Goal: Task Accomplishment & Management: Manage account settings

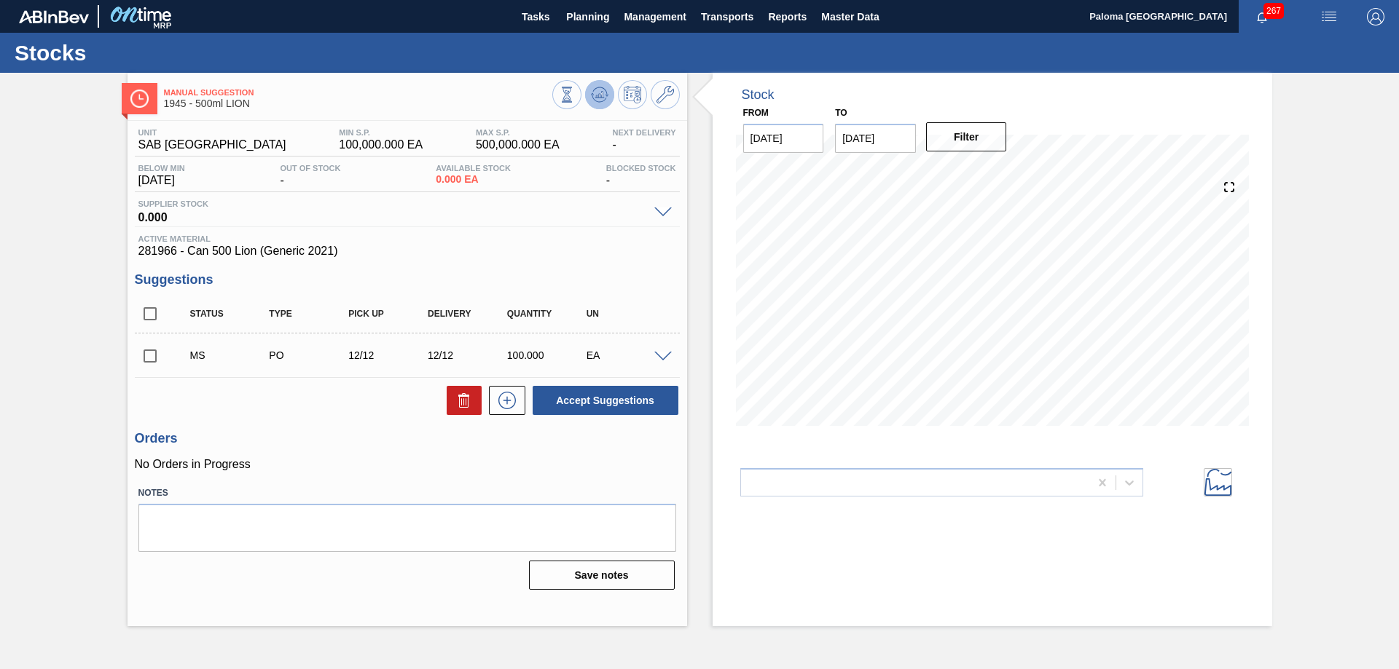
click at [575, 87] on icon at bounding box center [567, 95] width 16 height 16
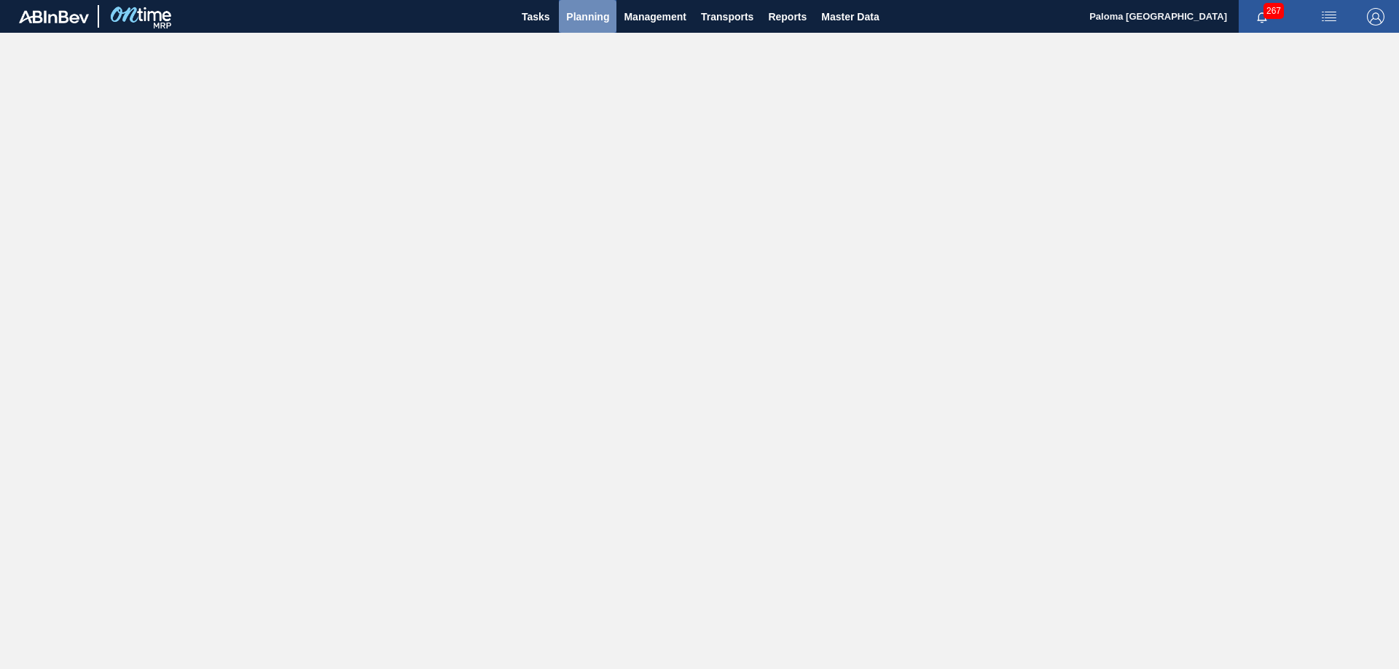
click at [583, 15] on span "Planning" at bounding box center [587, 16] width 43 height 17
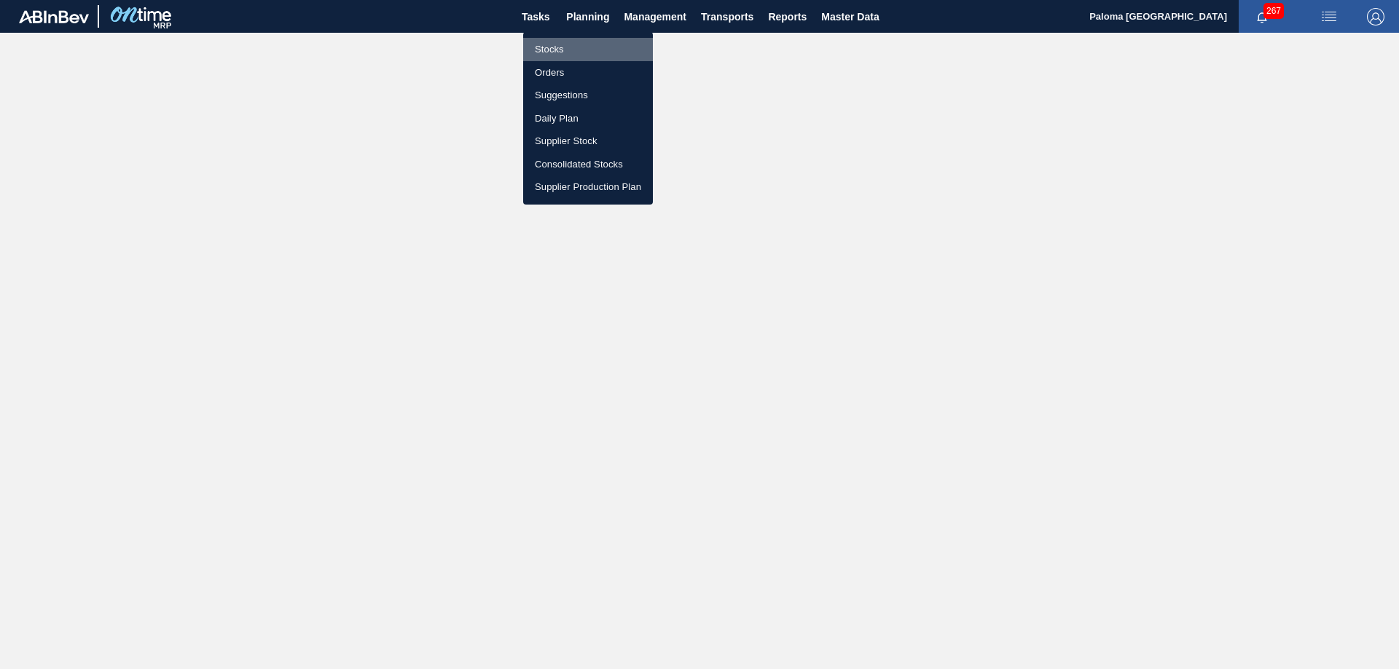
click at [558, 43] on li "Stocks" at bounding box center [588, 49] width 130 height 23
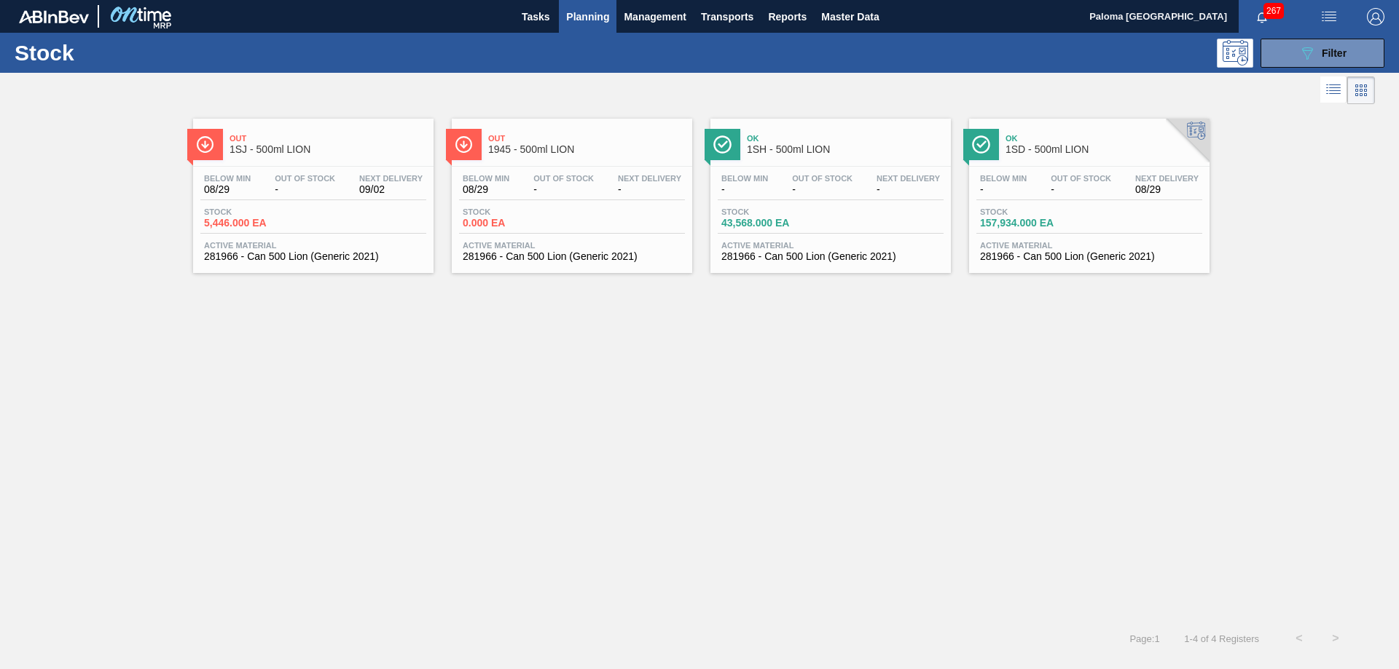
click at [586, 217] on div "Stock 0.000 EA" at bounding box center [572, 221] width 226 height 26
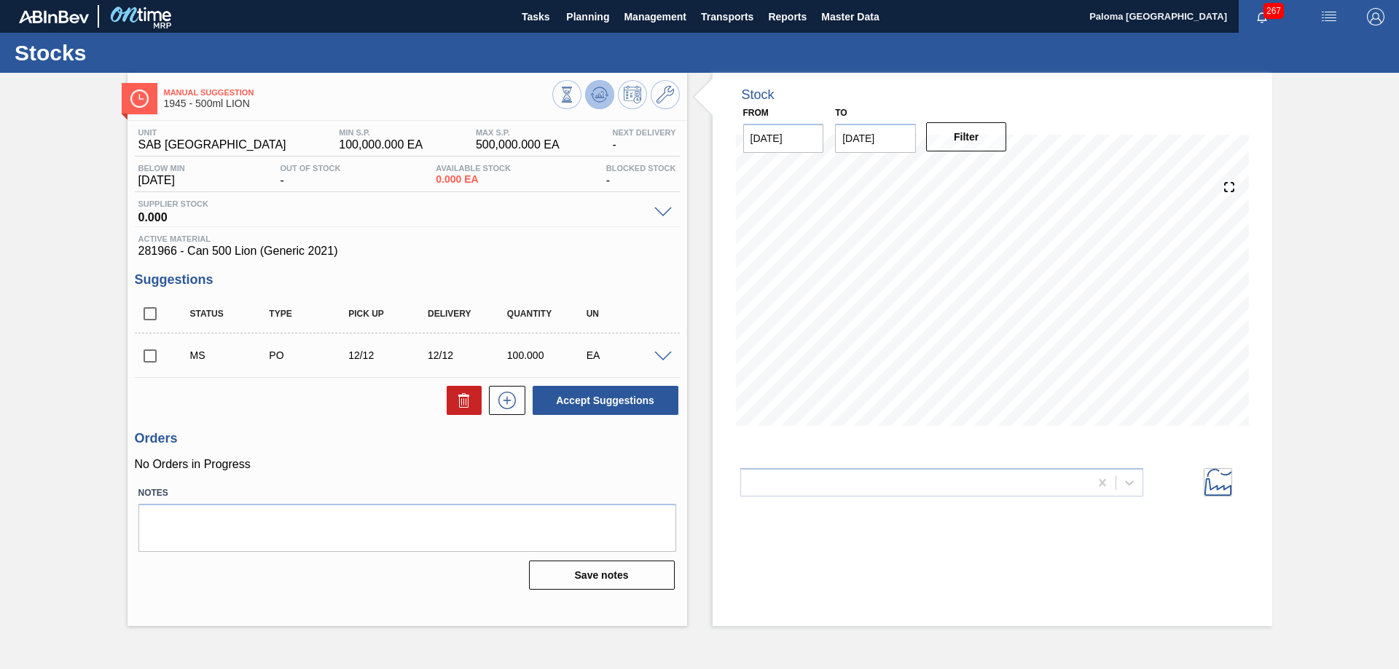
click at [575, 93] on icon at bounding box center [567, 95] width 16 height 16
click at [801, 17] on span "Reports" at bounding box center [787, 16] width 39 height 17
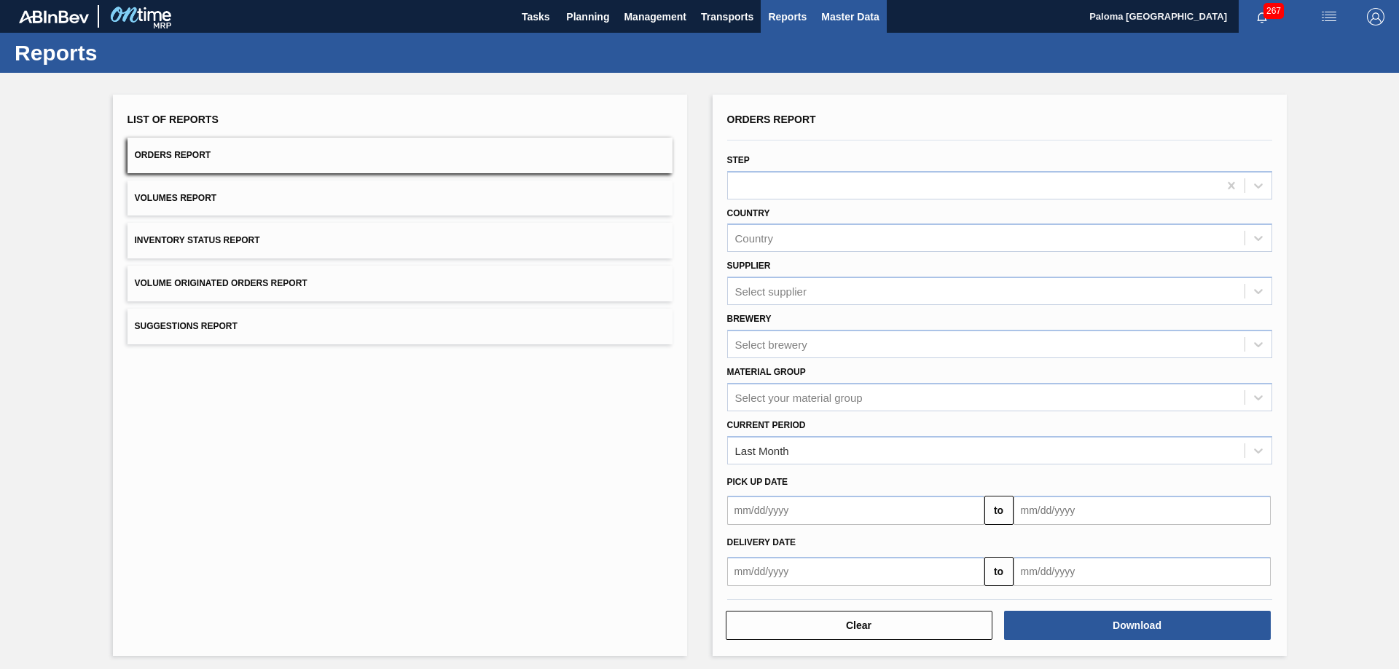
click at [869, 10] on span "Master Data" at bounding box center [850, 16] width 58 height 17
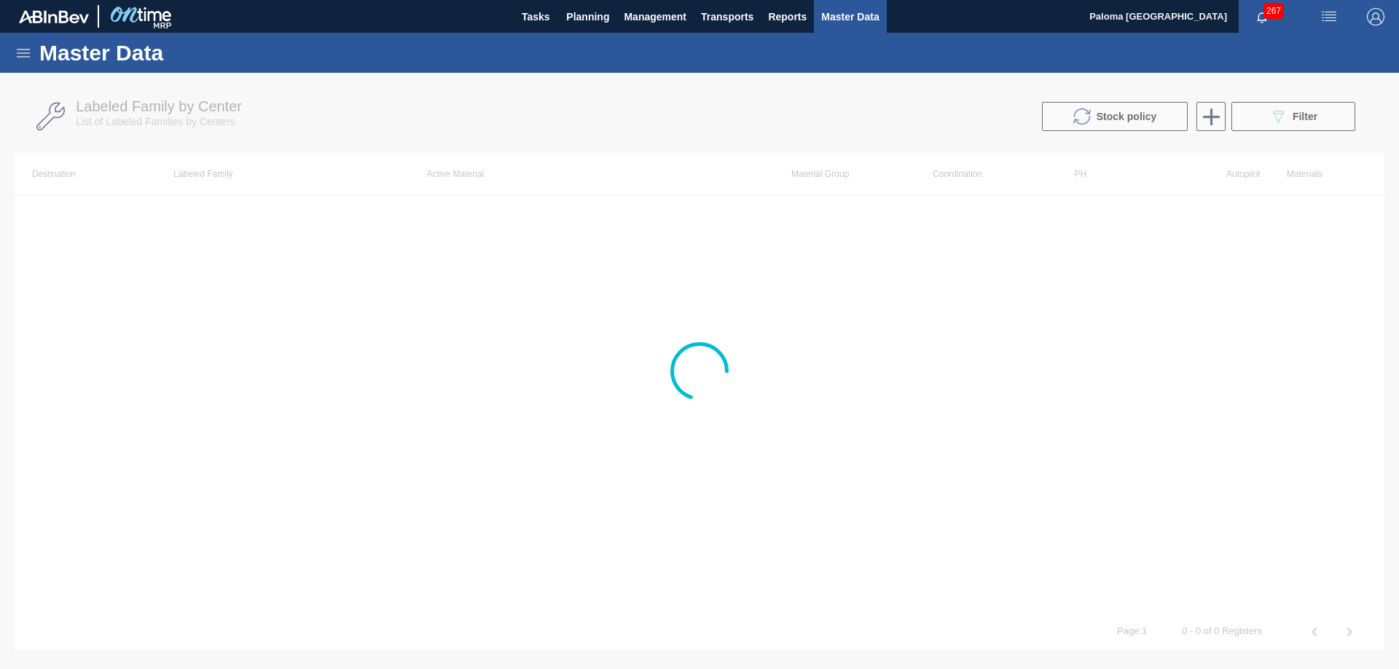
click at [23, 50] on icon at bounding box center [23, 52] width 17 height 17
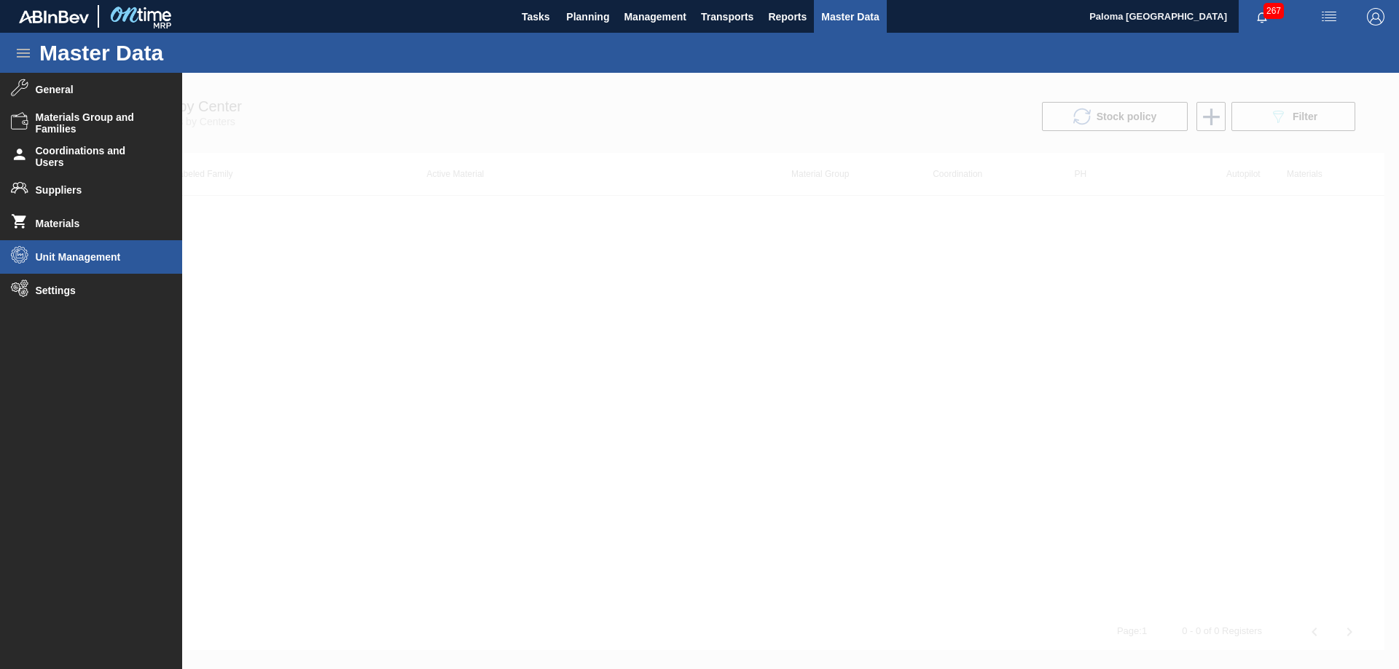
click at [69, 252] on span "Unit Management" at bounding box center [96, 257] width 120 height 12
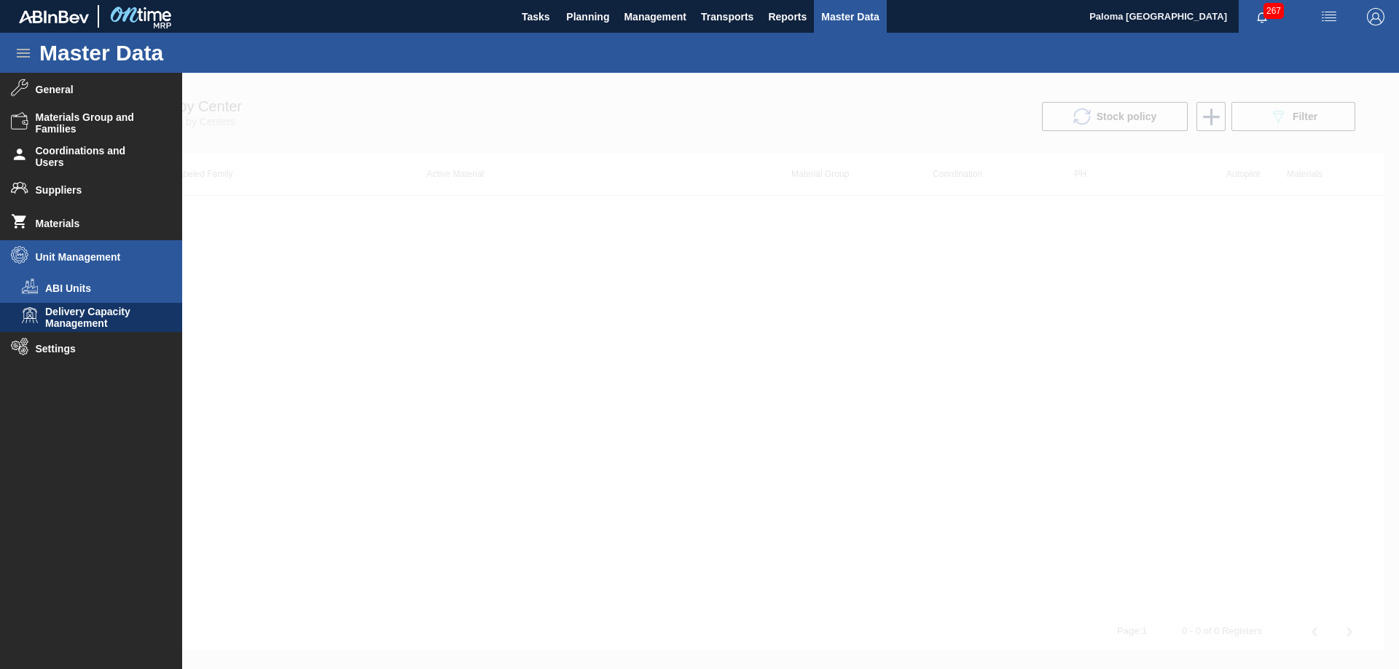
click at [66, 288] on span "ABI Units" at bounding box center [101, 289] width 112 height 12
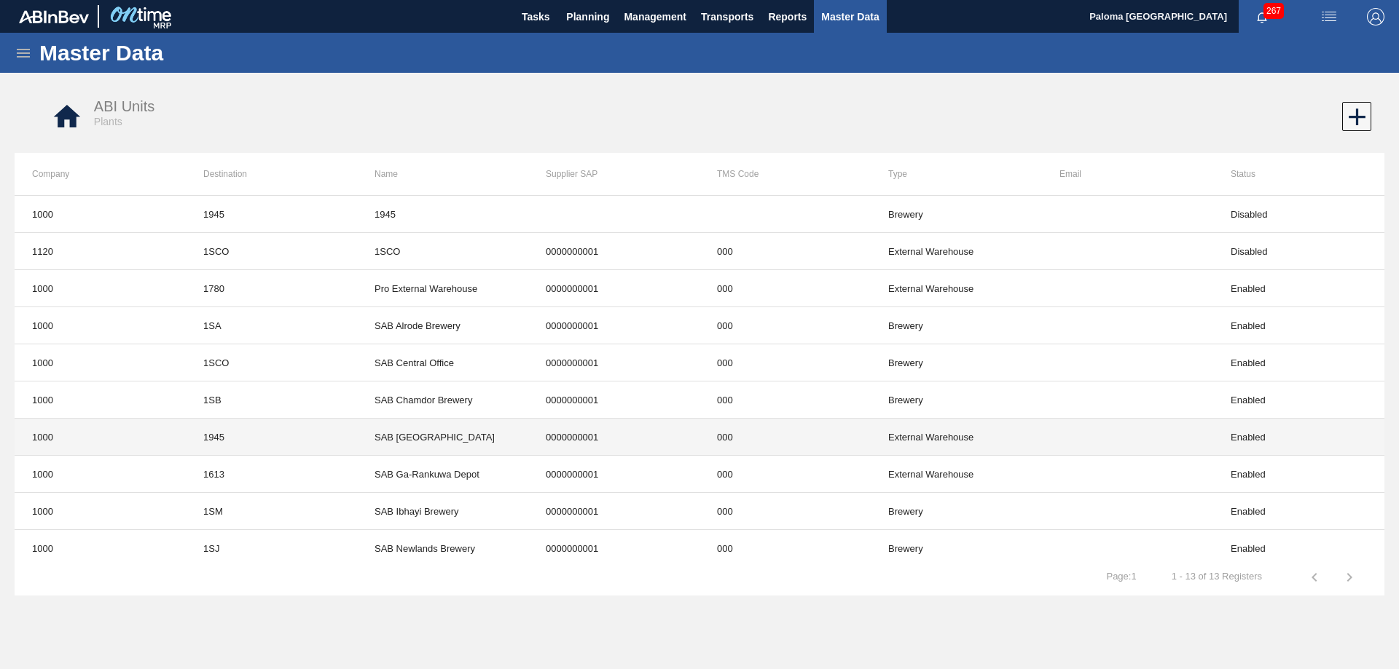
click at [468, 442] on td "SAB [GEOGRAPHIC_DATA]" at bounding box center [442, 437] width 171 height 37
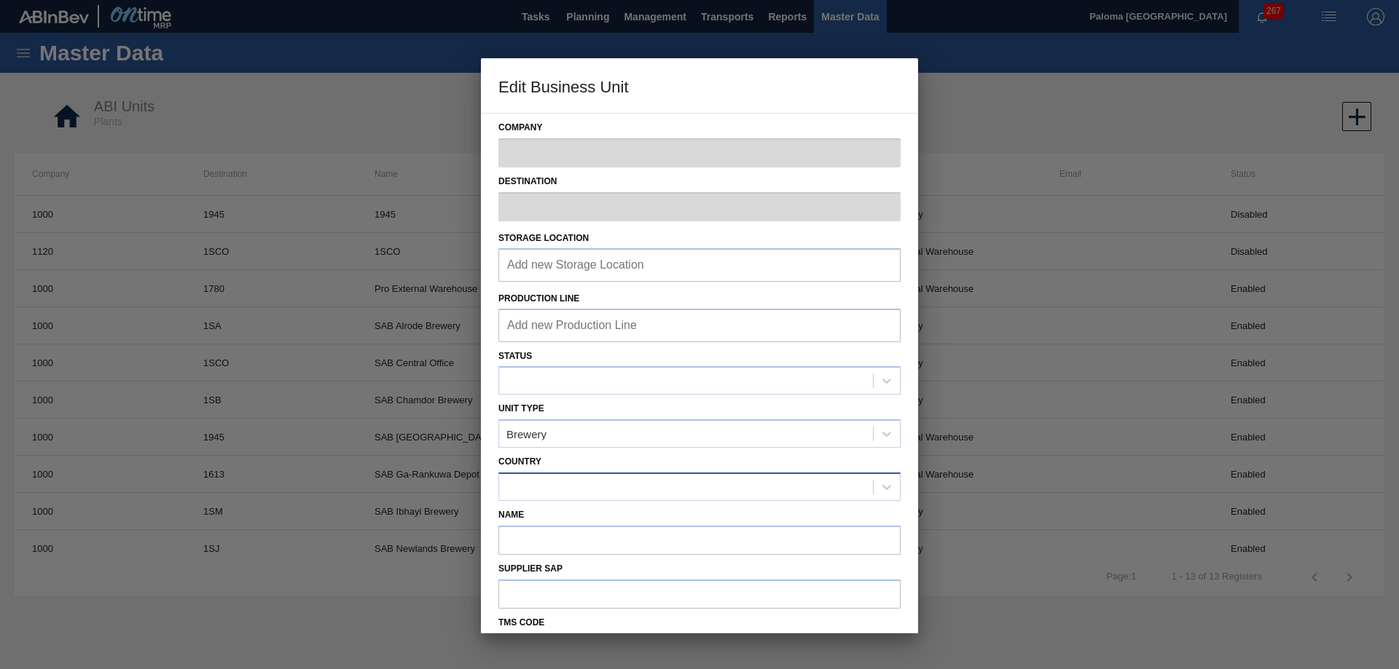
type input "1000"
type input "1945"
type input "SAB [GEOGRAPHIC_DATA]"
type input "0000000001"
type input "000"
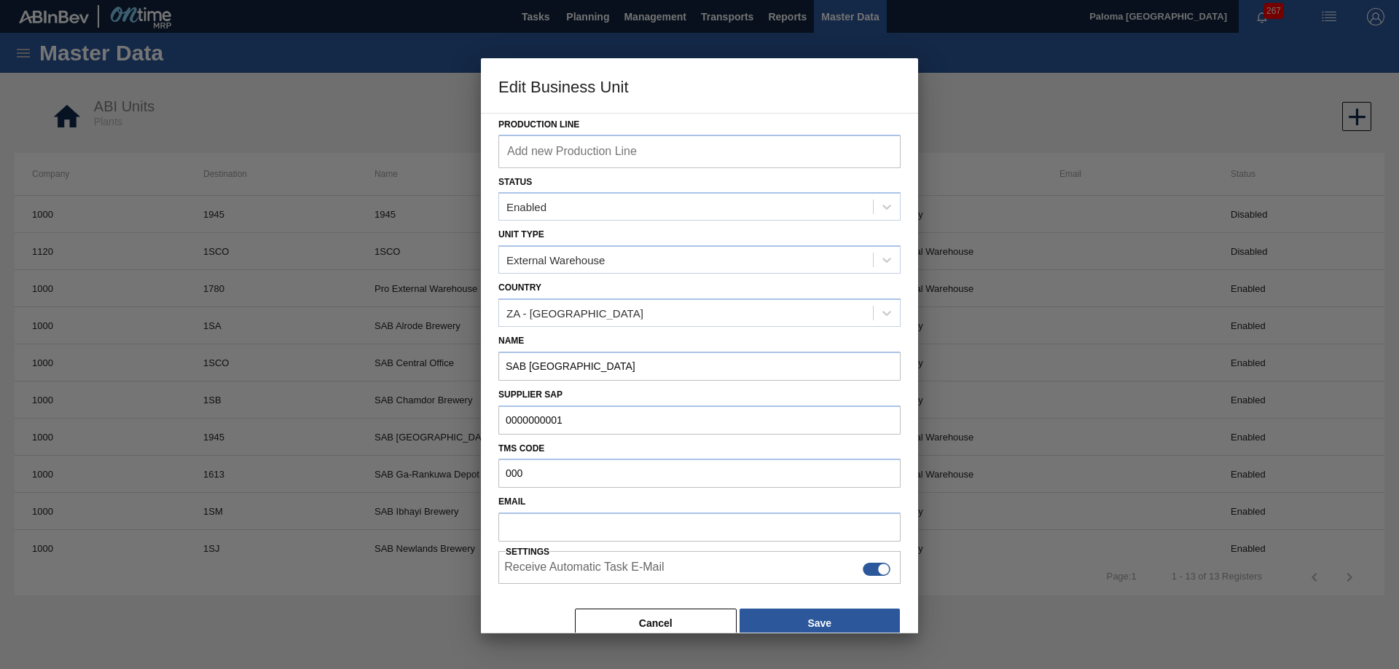
scroll to position [186, 0]
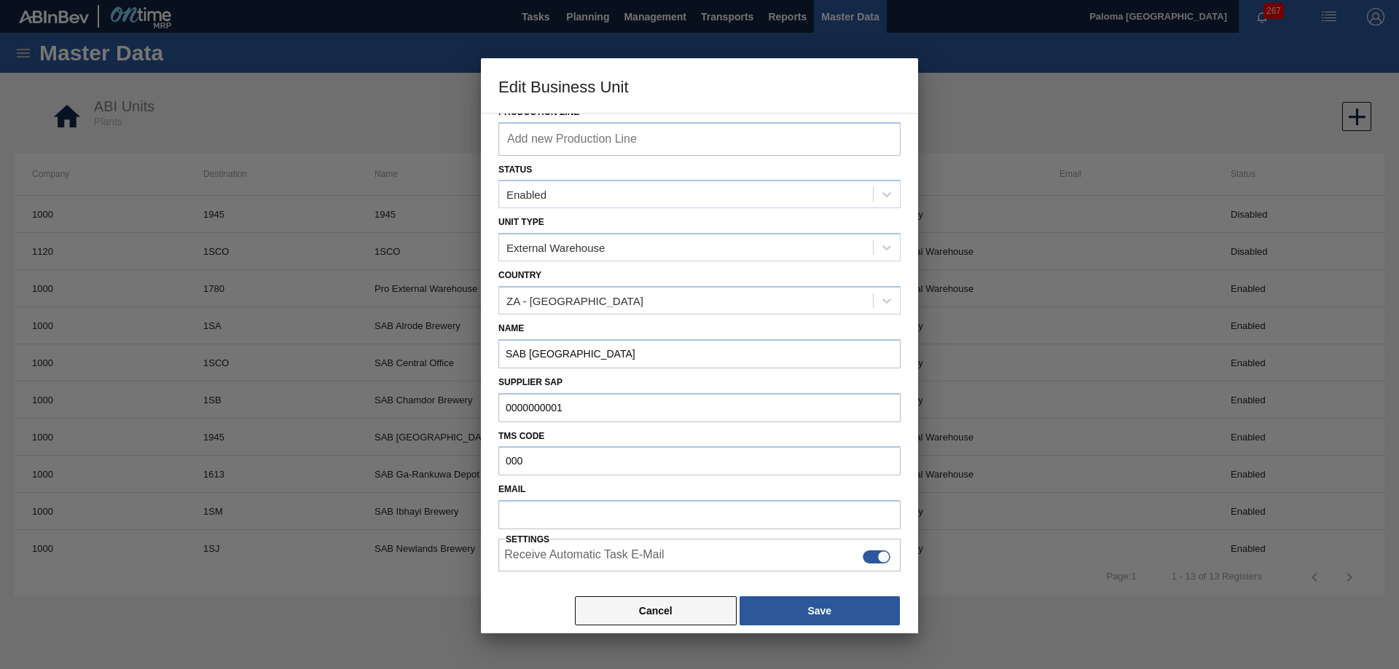
click at [694, 616] on button "Cancel" at bounding box center [656, 611] width 162 height 29
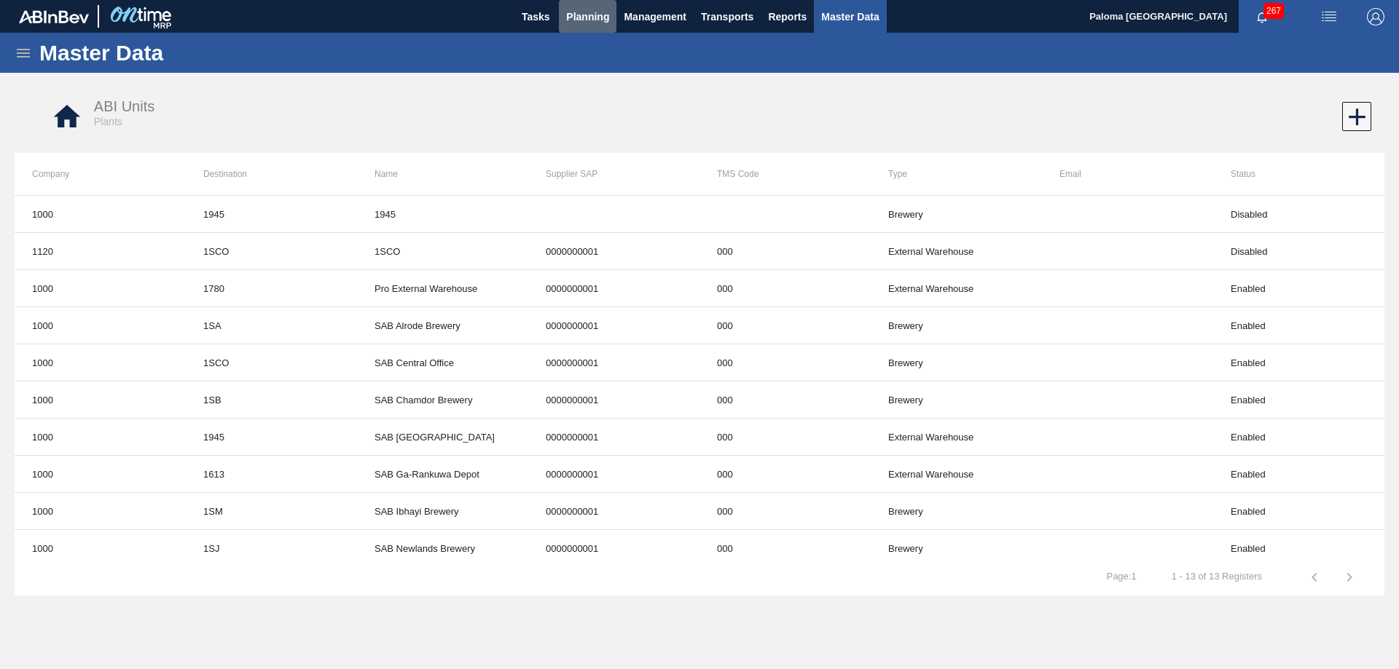
drag, startPoint x: 594, startPoint y: 15, endPoint x: 583, endPoint y: 44, distance: 30.4
click at [594, 15] on span "Planning" at bounding box center [587, 16] width 43 height 17
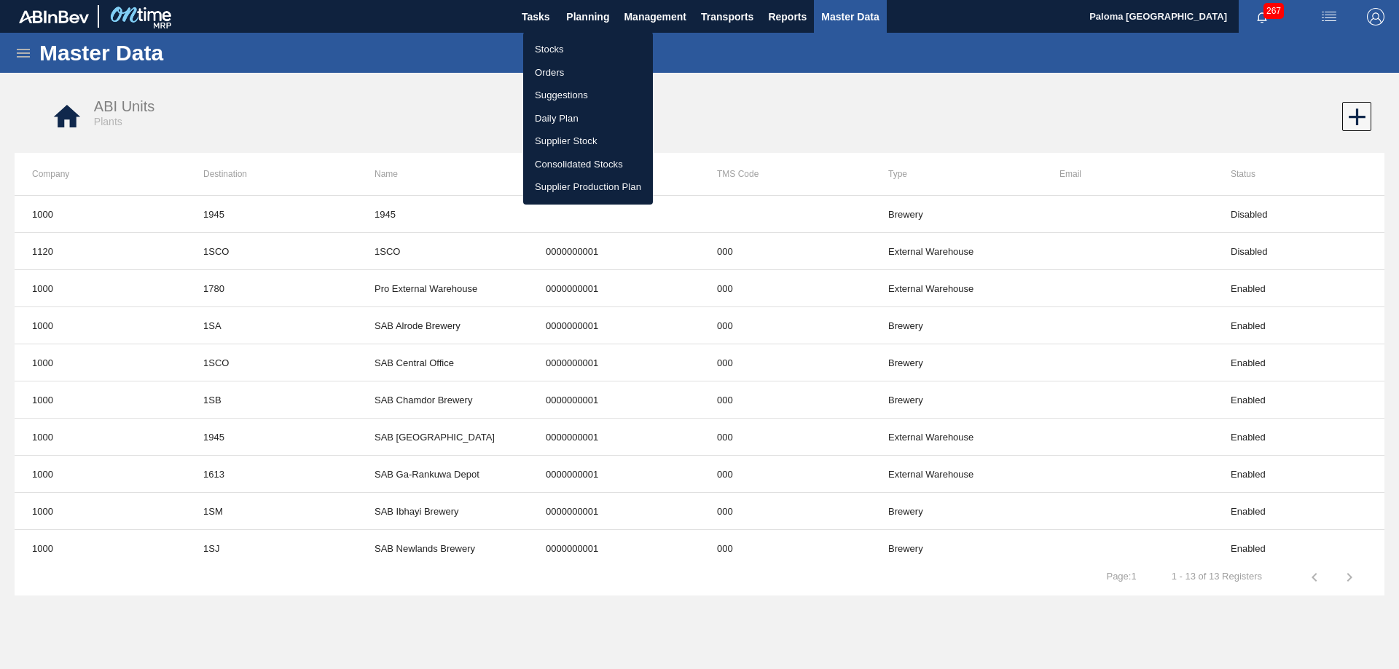
click at [548, 48] on li "Stocks" at bounding box center [588, 49] width 130 height 23
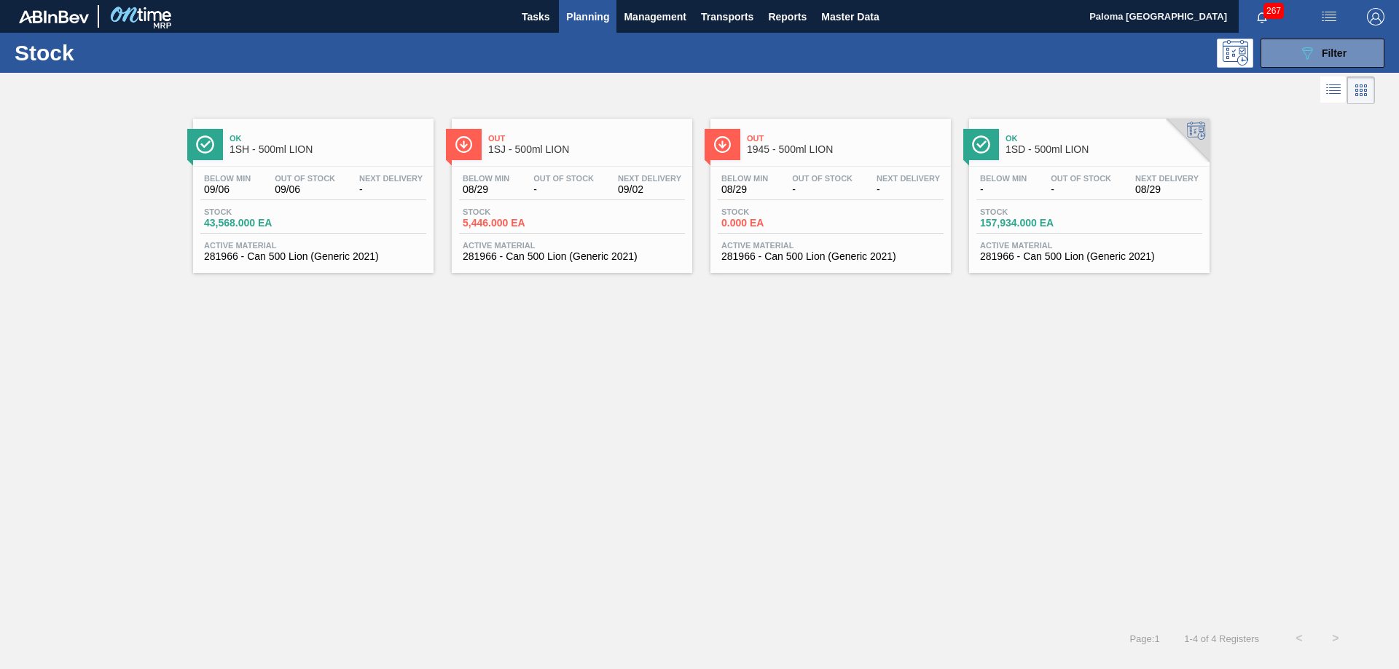
click at [778, 245] on span "Active Material" at bounding box center [830, 245] width 219 height 9
